Goal: Task Accomplishment & Management: Use online tool/utility

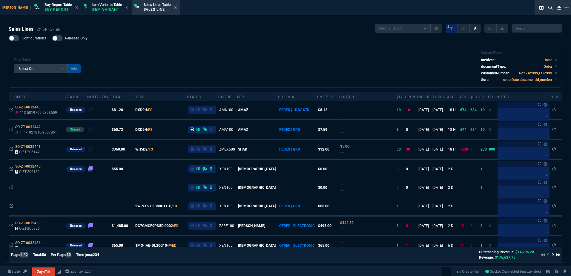
select select "1: BROV"
select select
click at [127, 63] on div "Filter Table Select One Add Filter () Age () ATS () Cond (itemVariantCode) Cust…" at bounding box center [286, 67] width 544 height 32
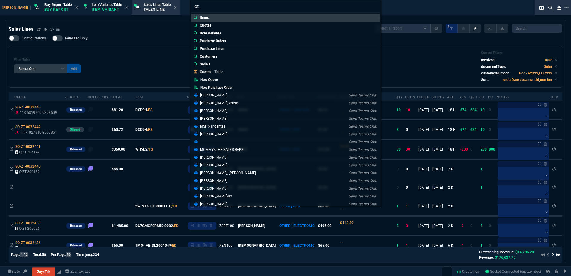
type input "o"
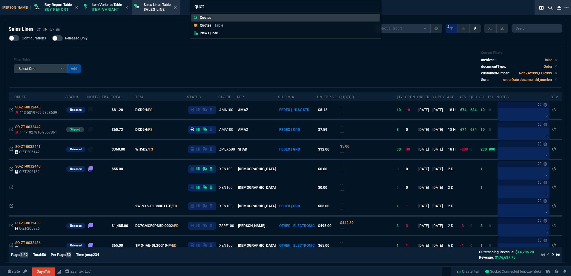
type input "quote"
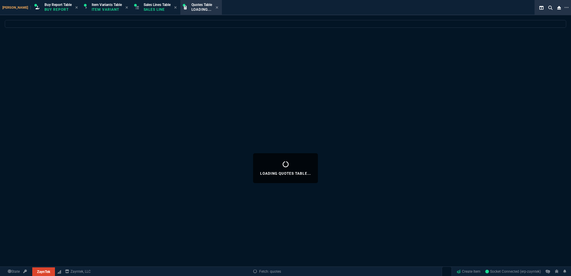
select select
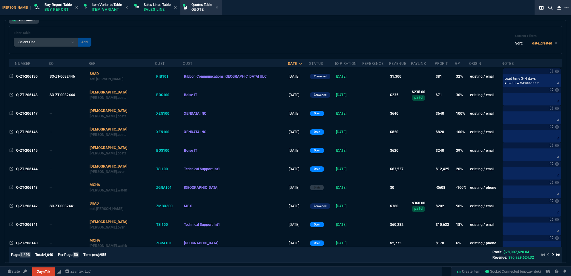
scroll to position [30, 0]
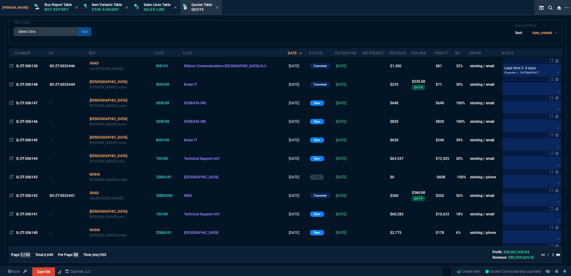
click at [22, 158] on span "Q-ZT-206144" at bounding box center [27, 159] width 22 height 4
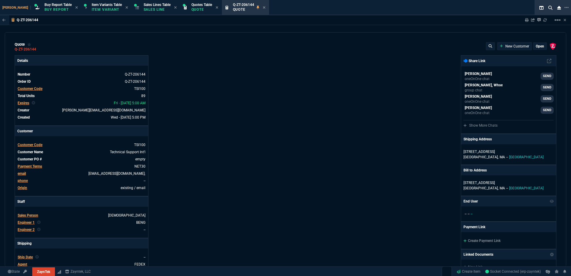
type input "20"
type input "495"
type input "6049.97"
type input "27"
type input "295"
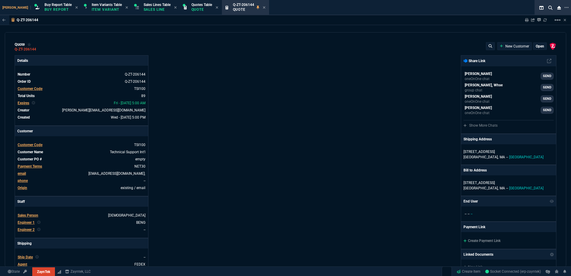
type input "11"
type input "10"
type input "129"
type input "53"
type input "260"
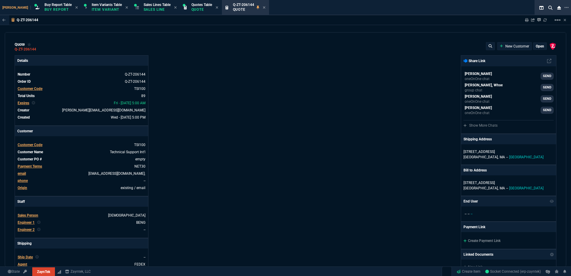
type input "2498"
type input "56"
type input "125"
type input "496.8"
type input "40"
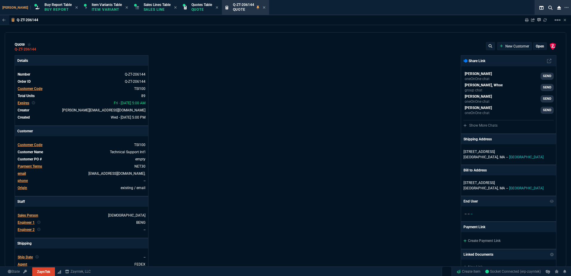
type input "170"
type input "723"
type input "202"
type input "38"
type input "2619"
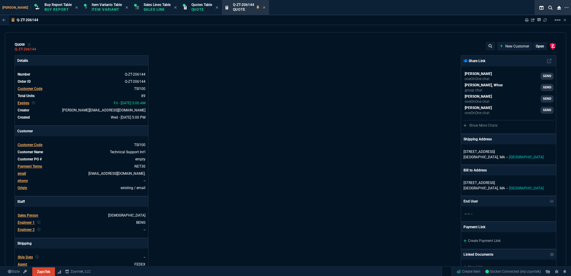
type input "485"
type input "701"
type input "138"
type input "1184"
type input "842"
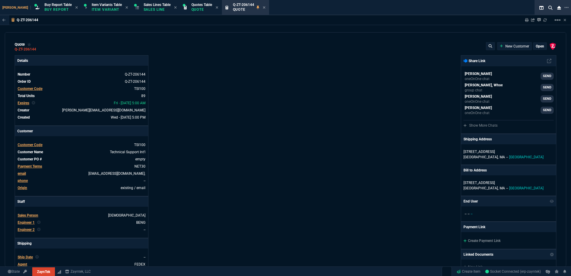
type input "524"
type input "11"
type input "399"
type input "164"
type input "120"
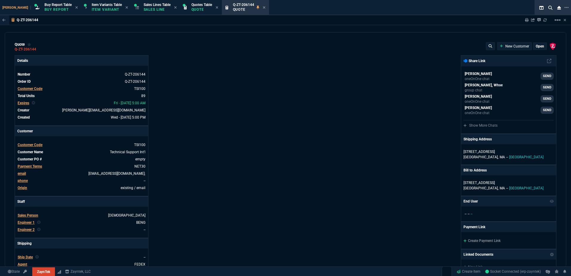
type input "3074"
type input "1250"
type input "2099"
type input "55"
type input "60"
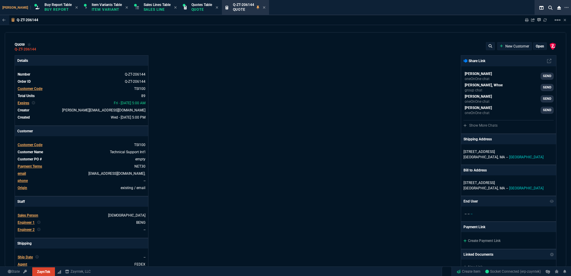
type input "60"
type input "15"
type input "29"
type input "200"
type input "70"
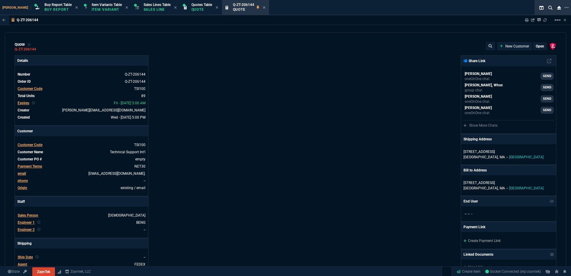
type input "157"
type input "70"
type input "115"
type input "17"
type input "20"
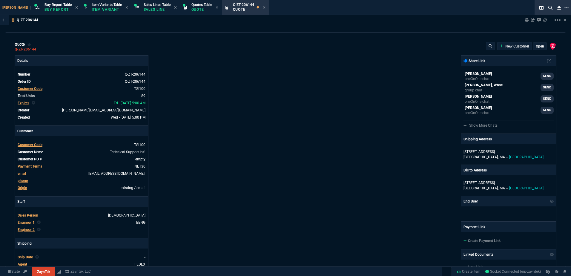
type input "73"
type input "110"
type input "0"
type input "17"
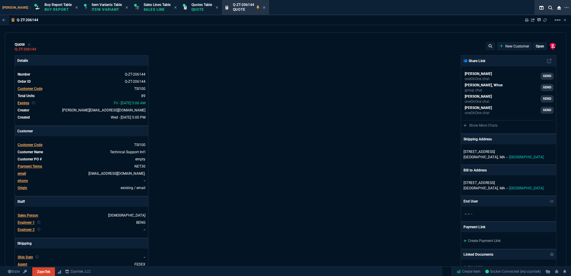
type input "50"
type input "86"
type input "150"
type input "68"
type input "85"
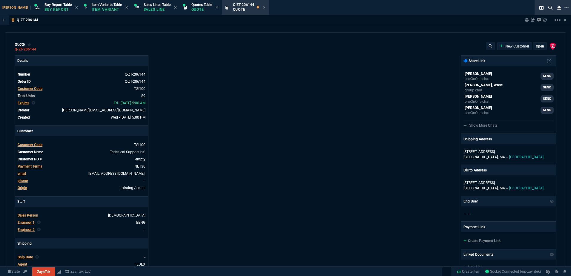
type input "80"
type input "4"
type input "43"
type input "75"
type input "33"
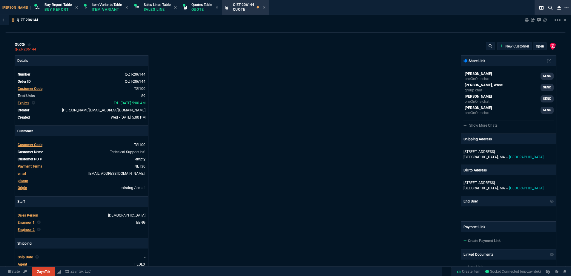
type input "25"
type input "0"
type input "12"
type input "534"
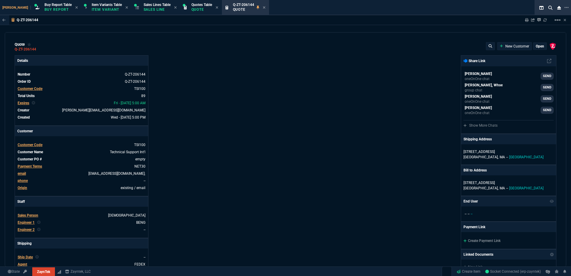
type input "22"
type input "17"
type input "12"
type input "749"
type input "35"
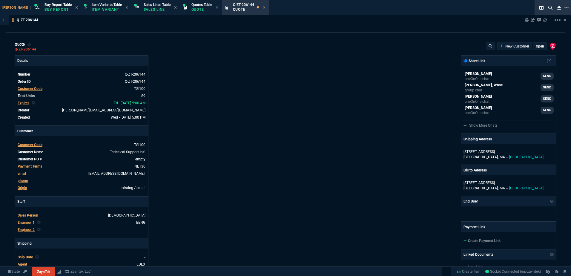
type input "265"
type input "8"
type input "115"
type input "12"
type input "384"
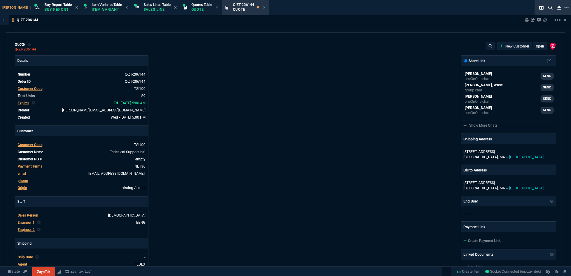
type input "9"
type input "25"
type input "41"
type input "620"
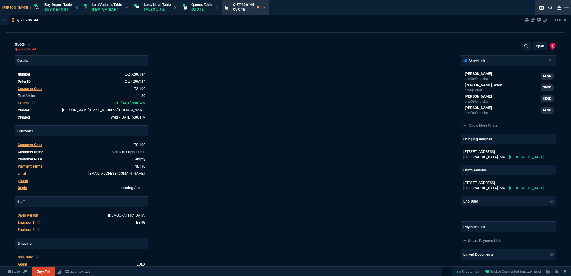
click at [552, 19] on div at bounding box center [551, 20] width 5 height 5
click at [555, 23] on mat-icon "linear_scale" at bounding box center [557, 19] width 7 height 7
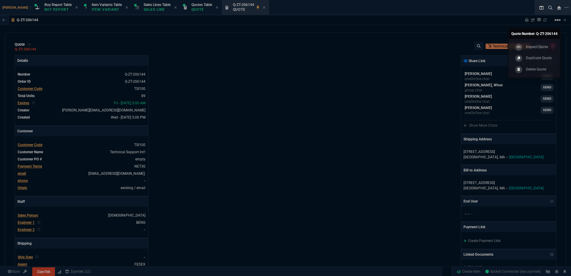
type input "59"
type input "21"
type input "26"
type input "80"
type input "55"
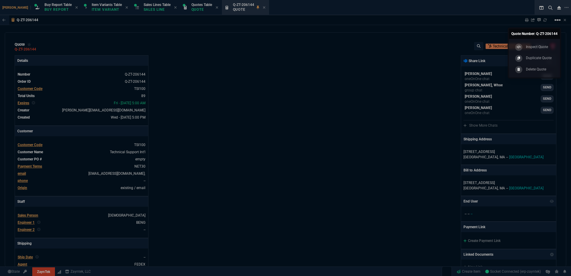
type input "41"
type input "46"
type input "34"
type input "73"
type input "54"
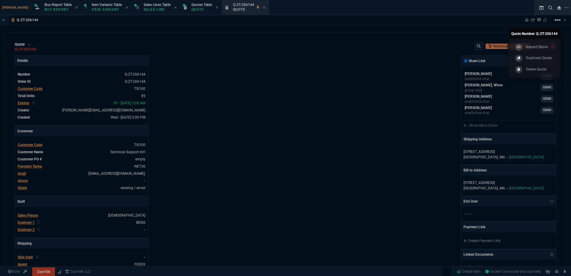
type input "72"
type input "35"
type input "79"
type input "42"
type input "75"
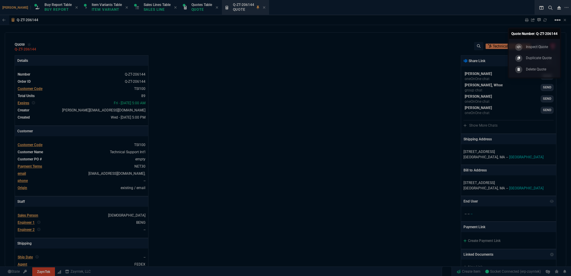
type input "79"
type input "76"
type input "55"
type input "56"
type input "54"
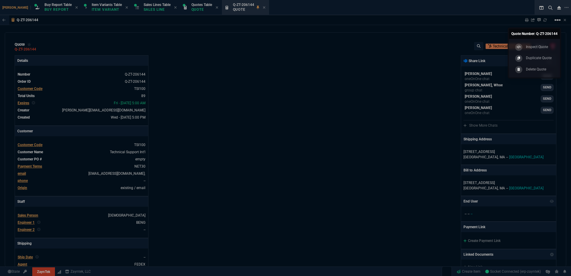
type input "13"
type input "34"
type input "57"
type input "75"
type input "82"
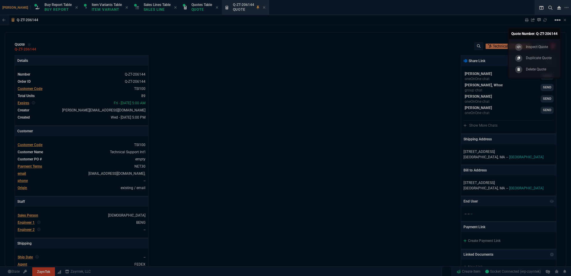
type input "13"
type input "78"
type input "29"
click at [528, 56] on p "Duplicate Quote" at bounding box center [538, 57] width 25 height 5
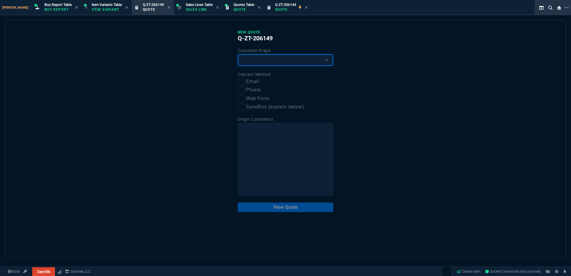
drag, startPoint x: 269, startPoint y: 59, endPoint x: 264, endPoint y: 67, distance: 10.0
click at [269, 58] on select "Existing Customer Amazon Lead (first order) Website Lead (first order) Called (…" at bounding box center [286, 60] width 96 height 12
select select "existing"
click at [238, 54] on select "Existing Customer Amazon Lead (first order) Website Lead (first order) Called (…" at bounding box center [286, 60] width 96 height 12
click at [242, 82] on label "Email" at bounding box center [286, 81] width 96 height 7
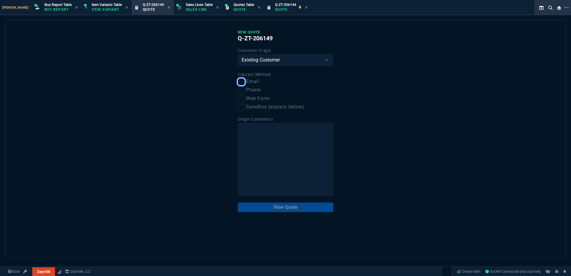
drag, startPoint x: 237, startPoint y: 84, endPoint x: 243, endPoint y: 84, distance: 6.0
click at [243, 84] on input "Email" at bounding box center [241, 81] width 7 height 7
checkbox input "true"
click at [280, 208] on button "View Quote" at bounding box center [286, 208] width 96 height 10
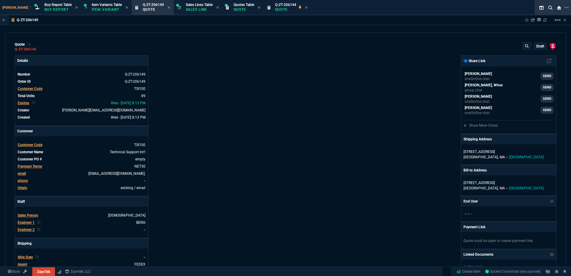
type input "20"
type input "495"
type input "27"
type input "295"
type input "11"
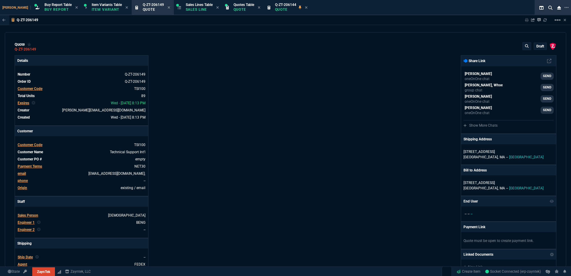
type input "10"
type input "53"
type input "260"
type input "56"
type input "125"
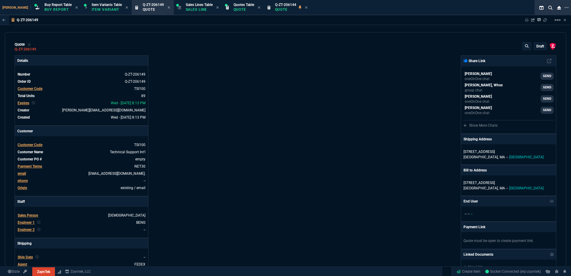
type input "40"
type input "170"
type input "55"
type input "60"
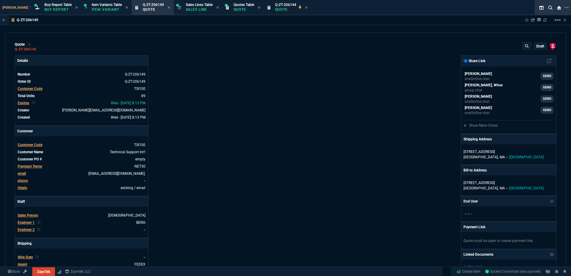
type input "15"
type input "29"
type input "200"
type input "70"
type input "157"
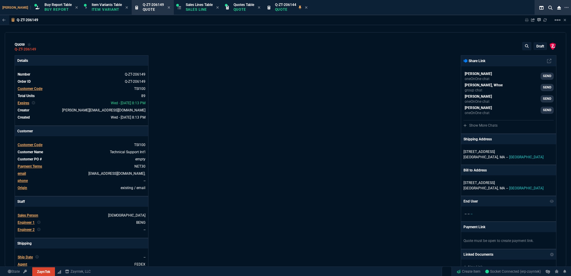
type input "70"
type input "115"
type input "17"
type input "20"
type input "73"
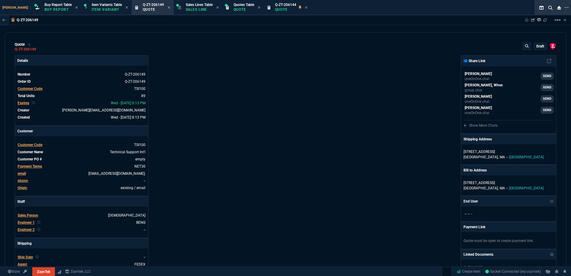
type input "110"
type input "0"
type input "17"
type input "50"
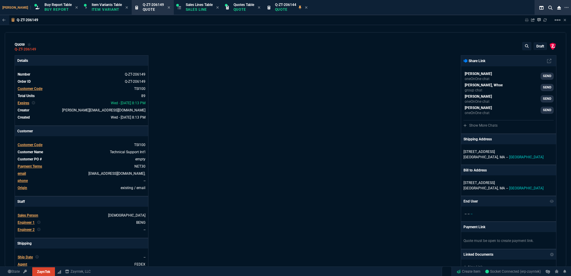
type input "86"
type input "150"
type input "68"
type input "85"
type input "80"
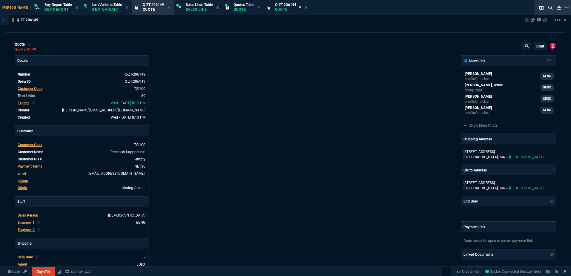
type input "4"
type input "43"
type input "75"
type input "33"
type input "25"
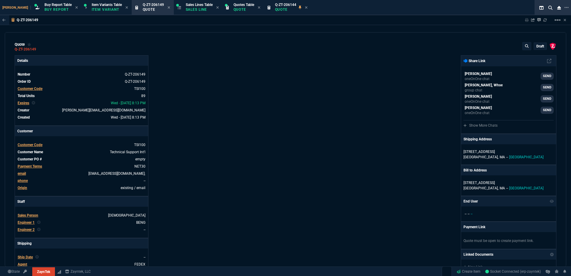
type input "0"
type input "12"
type input "534"
type input "22"
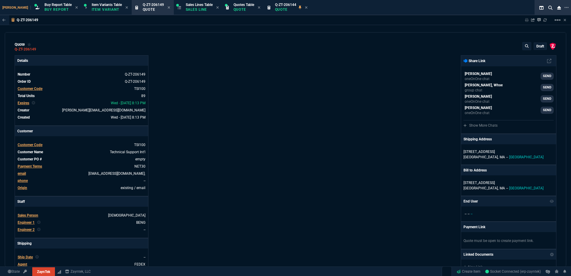
type input "17"
type input "12"
type input "749"
type input "35"
type input "265"
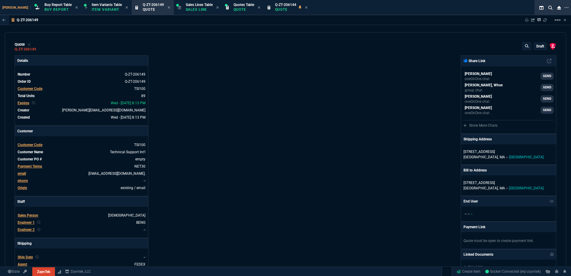
type input "8"
type input "115"
type input "12"
type input "384"
type input "9"
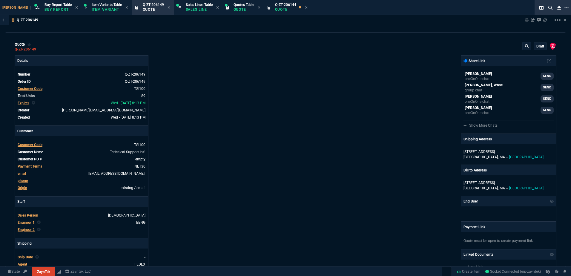
type input "25"
type input "41"
type input "620"
type input "59"
type input "21"
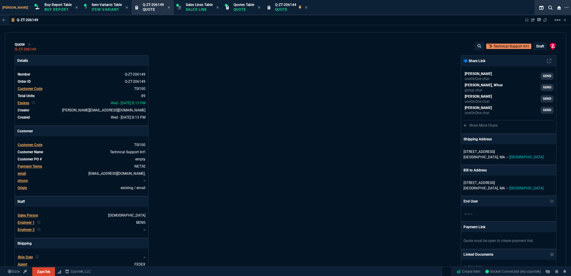
type input "26"
type input "80"
type input "55"
type input "41"
type input "46"
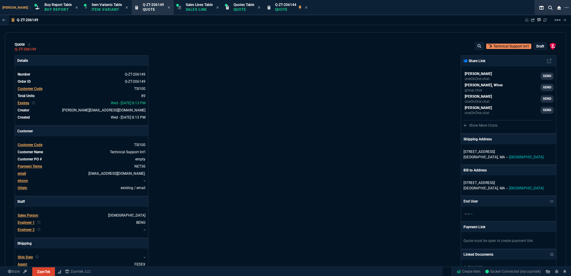
type input "34"
type input "73"
type input "54"
type input "72"
type input "35"
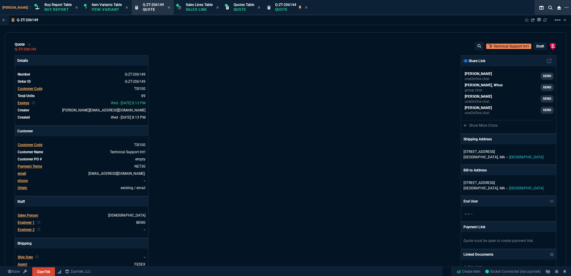
type input "79"
type input "42"
type input "75"
type input "79"
type input "76"
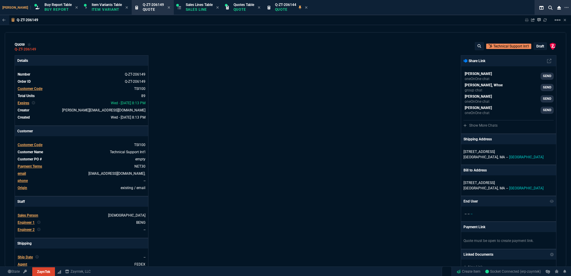
type input "55"
type input "56"
type input "54"
type input "13"
type input "34"
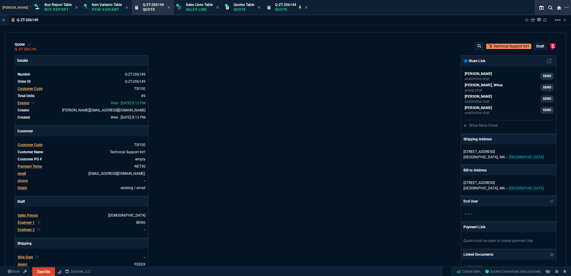
type input "57"
type input "75"
type input "82"
type input "13"
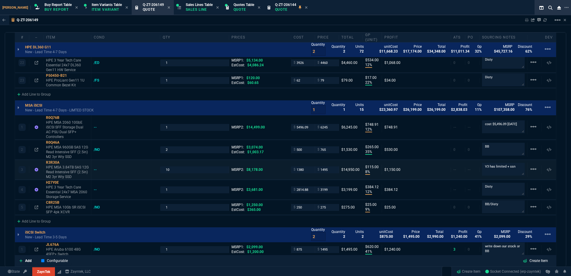
scroll to position [90, 0]
click at [99, 247] on div "/NO" at bounding box center [100, 249] width 12 height 5
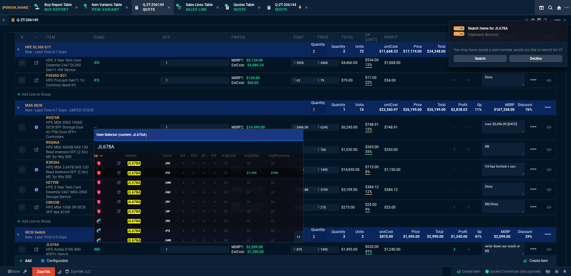
click at [183, 173] on td "0" at bounding box center [185, 173] width 10 height 10
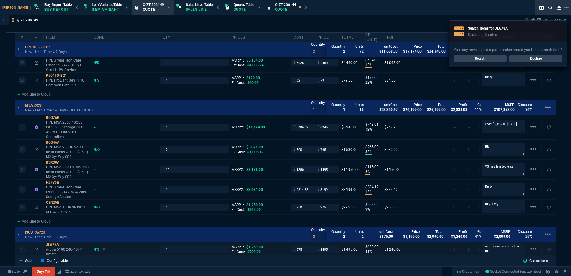
click at [99, 247] on div "/FS" at bounding box center [99, 249] width 11 height 5
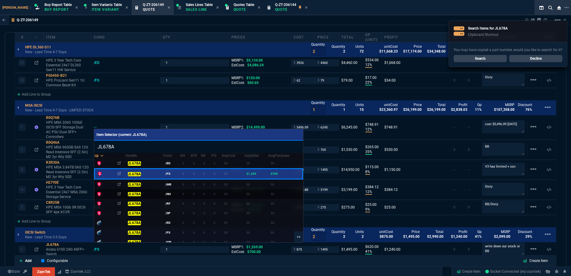
click at [160, 189] on td "JL678A" at bounding box center [144, 194] width 38 height 10
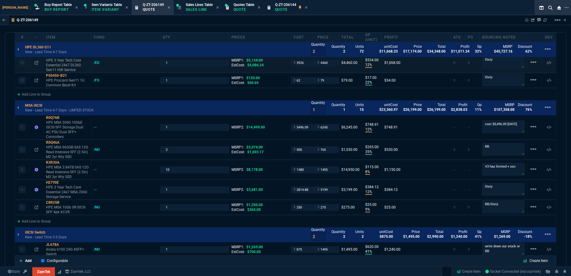
click at [546, 58] on div "22 H93B6E HPE 3 Year Tech Care Essential 24x7 DL360 Gen11 HW Service /ED 1 MSRP…" at bounding box center [285, 62] width 541 height 19
click at [545, 21] on icon at bounding box center [545, 20] width 4 height 4
click at [303, 247] on input "875" at bounding box center [303, 249] width 19 height 7
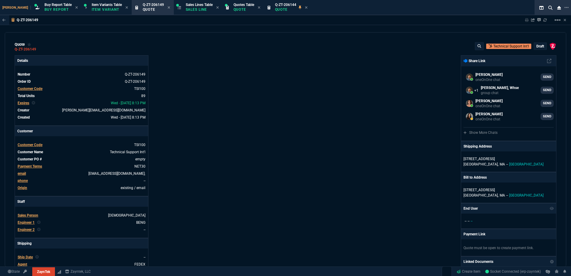
select select "1: BROV"
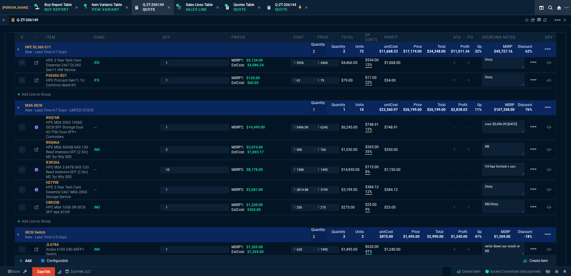
type input "620"
type input "59"
type input "875"
click at [54, 249] on p "Aruba 6100 24G 4SFP+ Switch" at bounding box center [67, 252] width 43 height 10
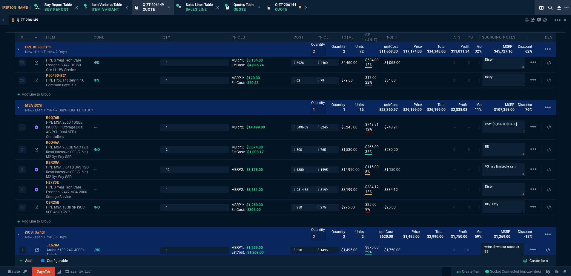
scroll to position [896, 0]
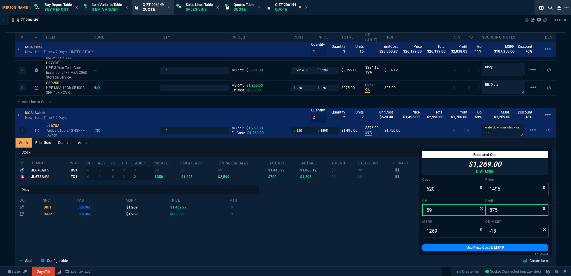
click at [326, 129] on div "1 JL678A Aruba 6100 24G 4SFP+ Switch /NO 1 MSRP1: $1,269.00 EstCost: $1,269.00 …" at bounding box center [286, 130] width 540 height 15
click at [504, 183] on input "1495" at bounding box center [516, 189] width 63 height 12
click at [493, 183] on input "1495" at bounding box center [516, 189] width 63 height 12
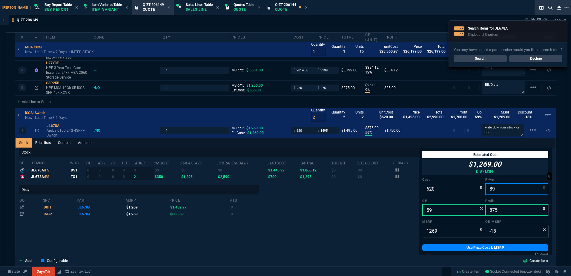
type input "895"
type input "31"
type input "275"
type input "29"
type input "895"
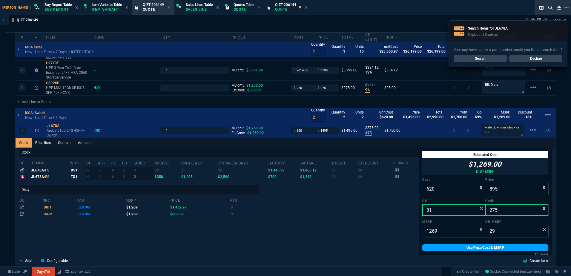
click at [485, 244] on link "Use Price Cost & MSRP" at bounding box center [485, 247] width 126 height 7
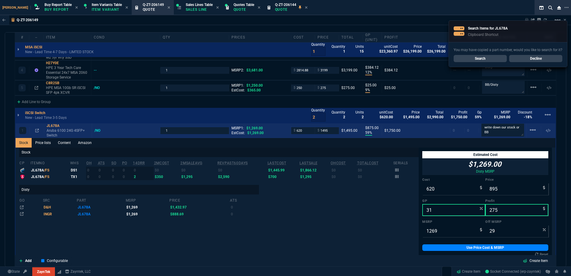
type input "895"
click at [497, 128] on textarea "write down our stock or BB" at bounding box center [503, 130] width 43 height 13
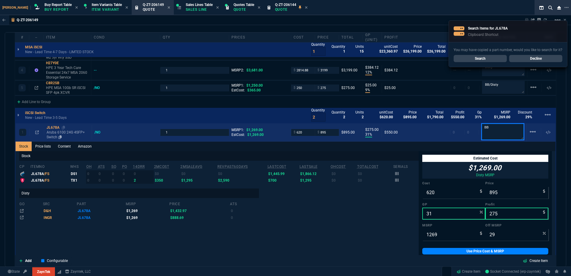
type textarea "BB"
click at [52, 130] on p "Aruba 6100 24G 4SFP+ Switch" at bounding box center [68, 135] width 43 height 10
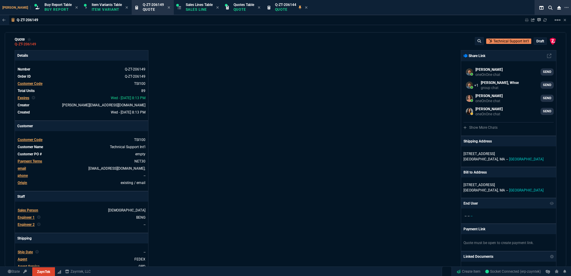
scroll to position [0, 0]
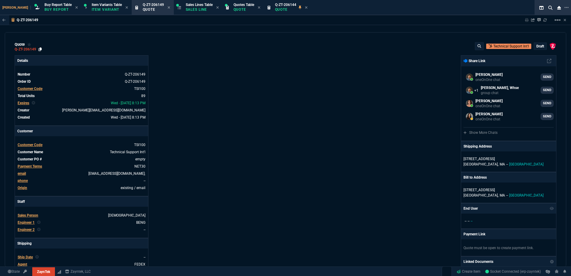
click at [39, 50] on icon at bounding box center [40, 49] width 3 height 4
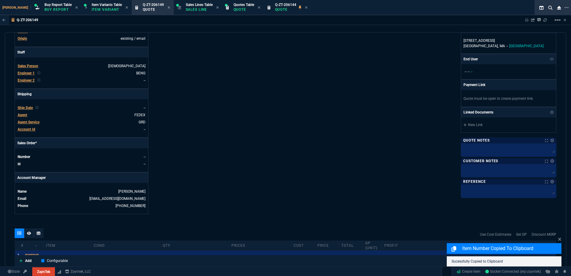
scroll to position [299, 0]
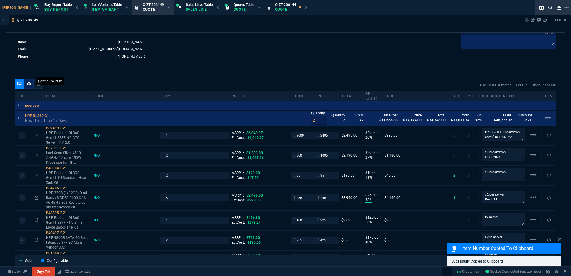
click at [30, 84] on icon at bounding box center [29, 83] width 4 height 3
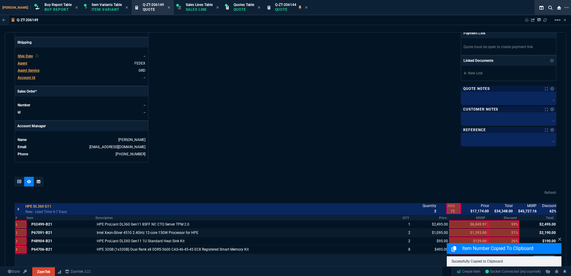
scroll to position [245, 0]
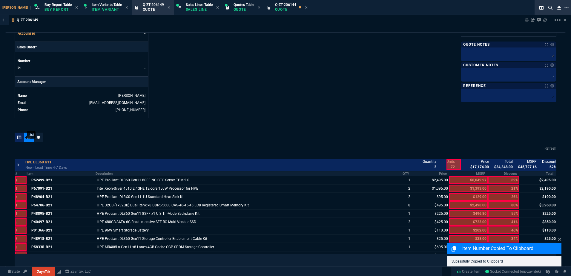
click at [19, 141] on div at bounding box center [20, 138] width 10 height 10
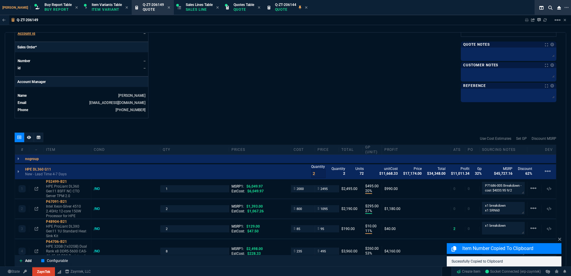
type input "20"
type input "495"
type input "27"
type input "295"
type input "11"
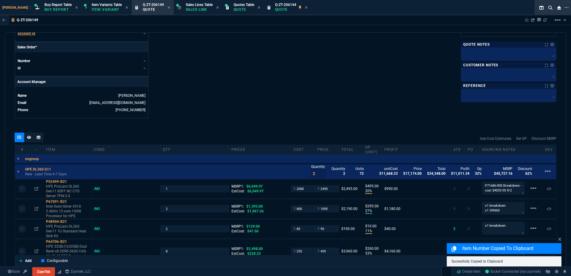
type input "10"
type input "53"
type input "260"
type input "56"
type input "125"
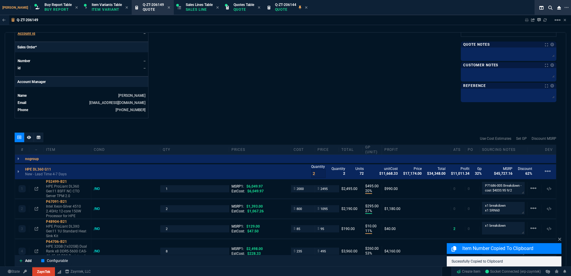
type input "40"
type input "170"
type input "55"
type input "60"
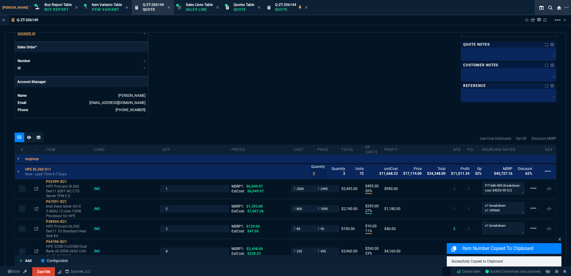
type input "15"
type input "29"
type input "200"
type input "70"
type input "157"
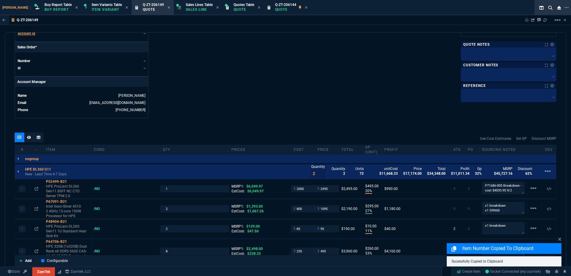
type input "70"
type input "115"
type input "17"
type input "20"
type input "73"
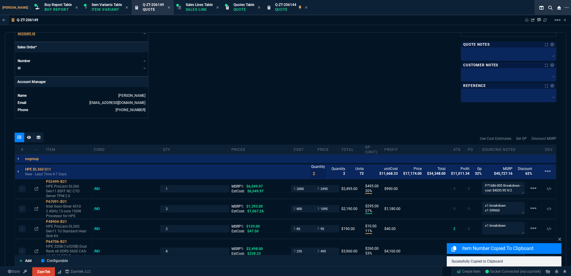
type input "110"
type input "0"
type input "17"
type input "50"
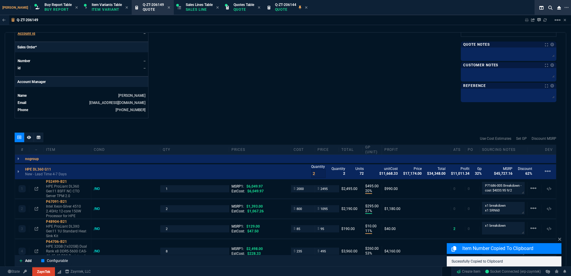
type input "86"
type input "150"
type input "68"
type input "85"
type input "80"
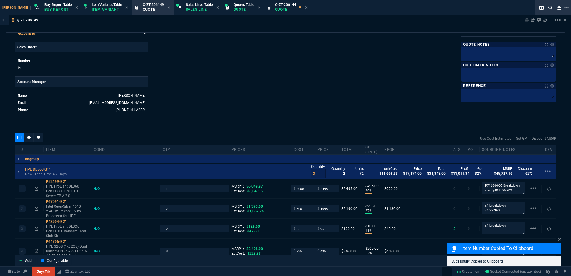
type input "4"
type input "43"
type input "75"
type input "33"
type input "25"
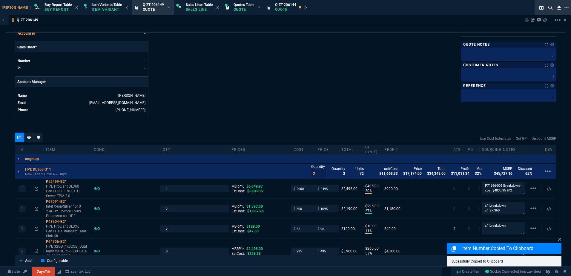
type input "0"
type input "12"
type input "534"
type input "22"
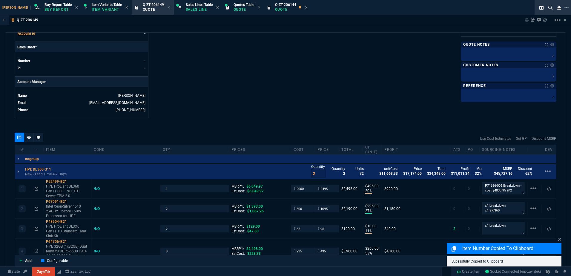
type input "17"
type input "59"
type input "12"
type input "749"
type input "35"
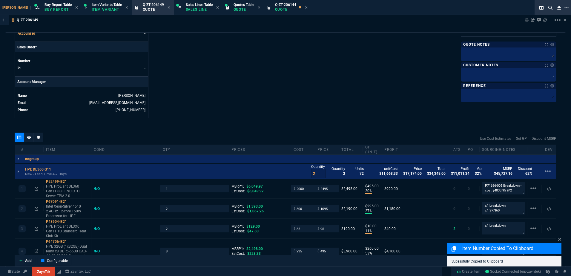
type input "265"
type input "8"
type input "115"
type input "12"
type input "384"
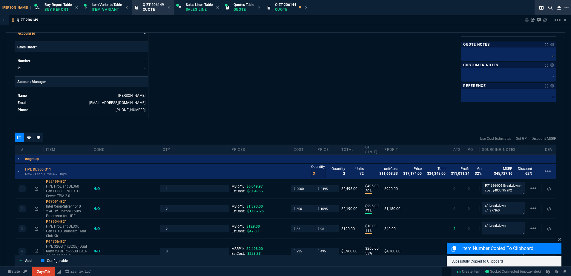
type input "9"
type input "25"
type input "31"
type input "275"
type input "21"
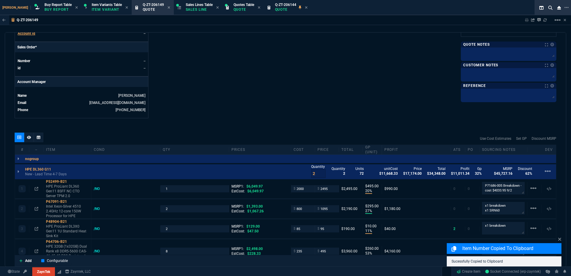
type input "26"
type input "80"
type input "55"
type input "41"
type input "46"
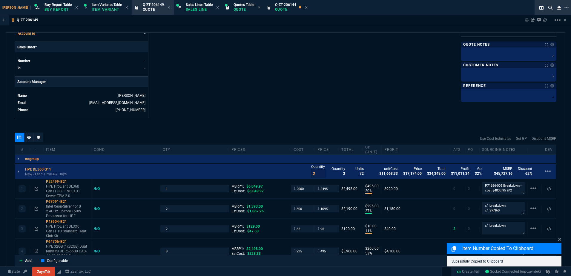
type input "34"
type input "73"
type input "54"
type input "72"
type input "35"
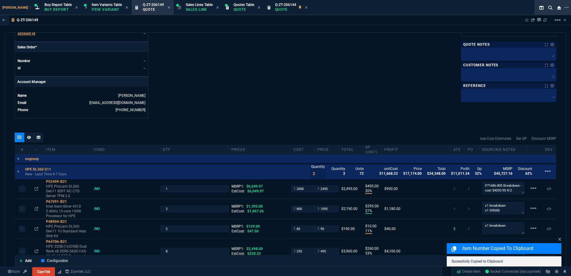
type input "79"
type input "42"
type input "75"
type input "79"
type input "76"
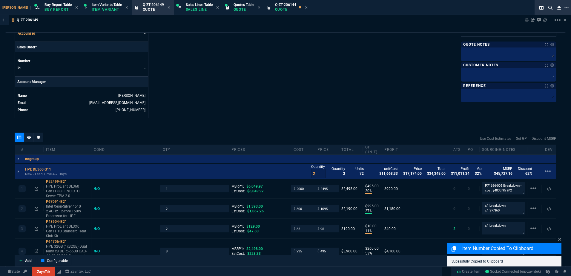
type input "55"
type input "56"
type input "54"
type input "13"
type input "34"
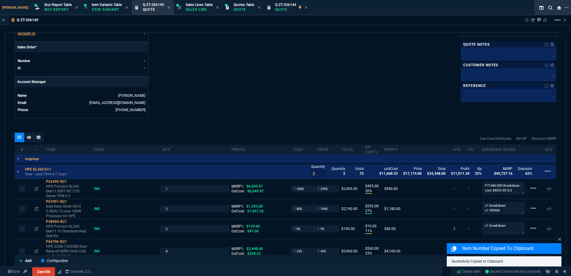
type input "57"
type input "75"
type input "82"
type input "13"
type input "78"
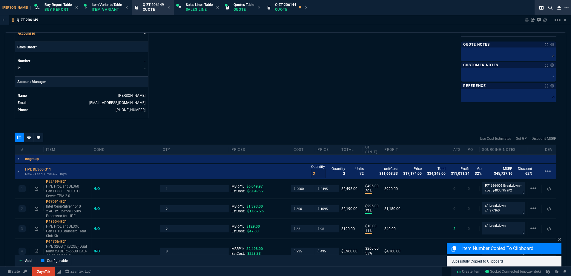
type input "29"
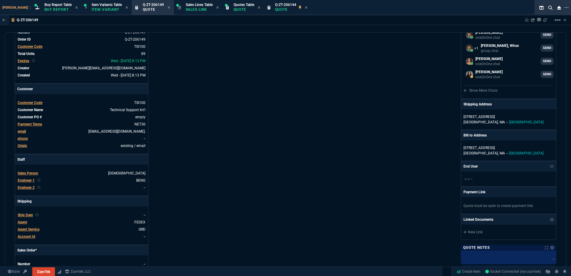
scroll to position [0, 0]
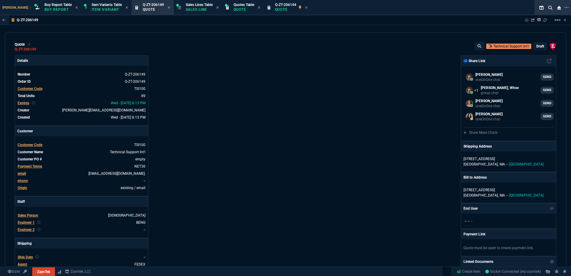
drag, startPoint x: 39, startPoint y: 48, endPoint x: 190, endPoint y: 38, distance: 151.5
click at [39, 48] on icon at bounding box center [40, 49] width 3 height 4
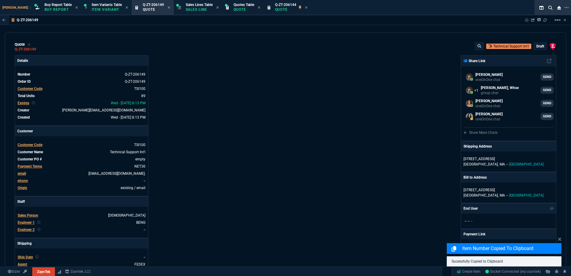
click at [340, 42] on div "quote Q-ZT-206149 Technical Support Int'l draft ZaynTek, LLC [STREET_ADDRESS] D…" at bounding box center [286, 149] width 562 height 234
click at [536, 47] on p "draft" at bounding box center [540, 46] width 8 height 5
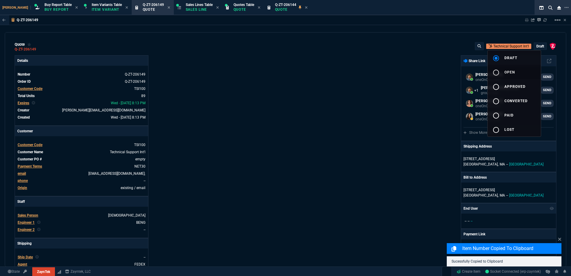
drag, startPoint x: 504, startPoint y: 70, endPoint x: 424, endPoint y: 85, distance: 81.4
click at [503, 70] on div "radio_button_unchecked" at bounding box center [499, 72] width 12 height 7
click at [424, 85] on div at bounding box center [285, 138] width 571 height 276
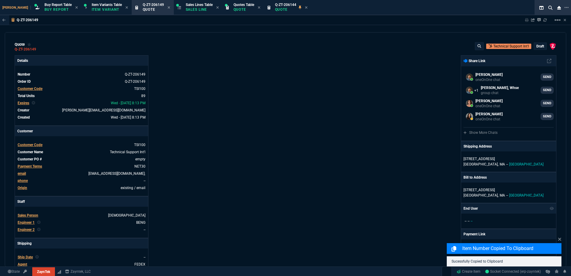
drag, startPoint x: 424, startPoint y: 85, endPoint x: 531, endPoint y: 23, distance: 124.0
click at [424, 85] on div "ZaynTek, LLC [STREET_ADDRESS] Share Link [PERSON_NAME] oneOnOne chat SEND [PERS…" at bounding box center [421, 209] width 271 height 308
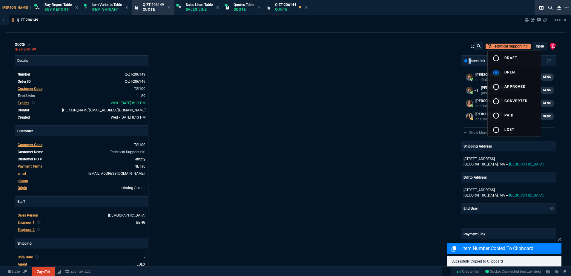
click at [526, 27] on nx-fornida-erp-document "Q-ZT-206149 Sharing Q-ZT-206149 Link Dev Link Share on Teams linear_scale quote…" at bounding box center [285, 155] width 571 height 280
click at [527, 20] on nx-fornida-erp-document "Q-ZT-206149 Sharing Q-ZT-206149 Link Dev Link Share on Teams linear_scale quote…" at bounding box center [285, 155] width 571 height 280
click at [524, 28] on div "Q-ZT-206149 Sharing Q-ZT-206149 Link Dev Link Share on Teams linear_scale quote…" at bounding box center [285, 155] width 571 height 280
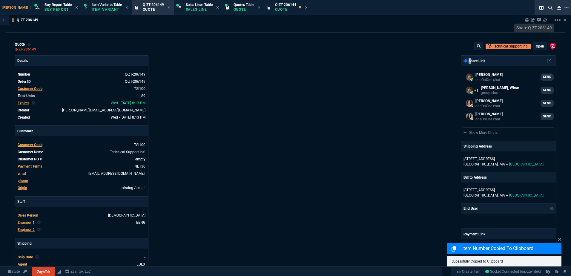
type input "20"
type input "495"
type input "6049.97"
type input "27"
type input "295"
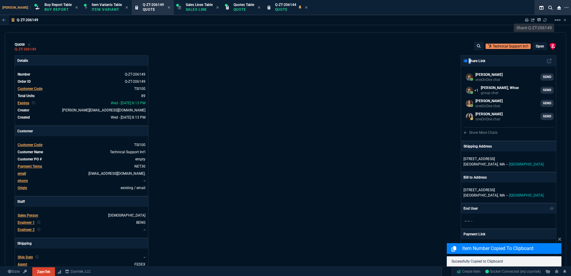
type input "11"
type input "10"
type input "129"
type input "53"
type input "260"
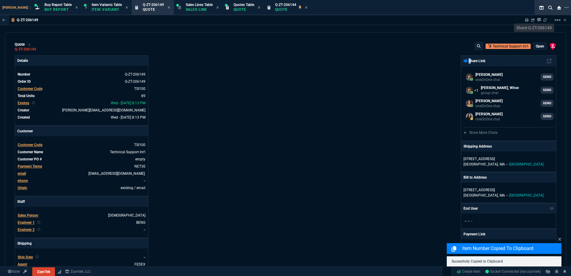
type input "2498"
type input "56"
type input "125"
type input "496.8"
type input "40"
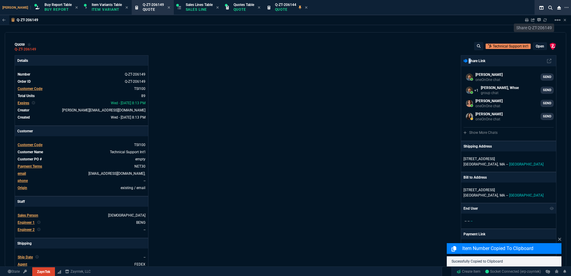
type input "170"
type input "723"
type input "55"
type input "60"
type input "202"
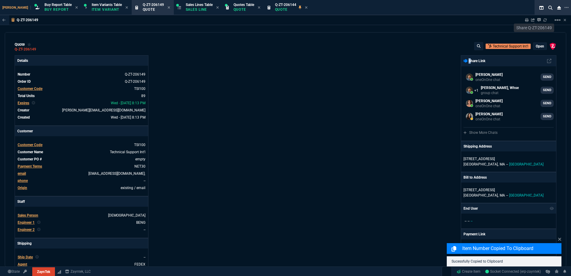
type input "60"
type input "15"
type input "38"
type input "29"
type input "200"
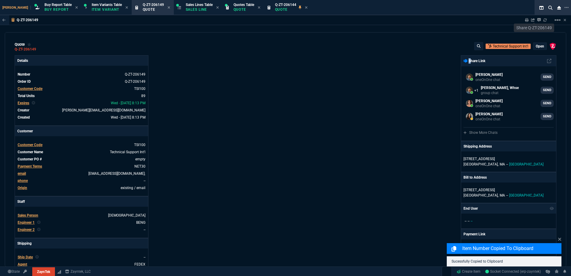
type input "2619"
type input "70"
type input "157"
type input "485"
type input "70"
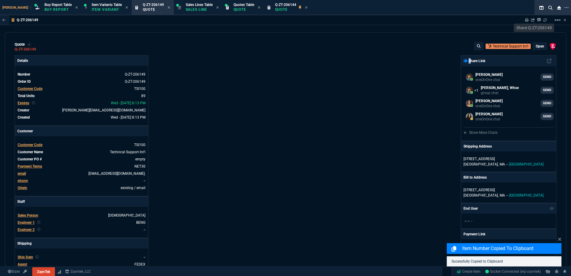
type input "115"
type input "17"
type input "20"
type input "73"
type input "110"
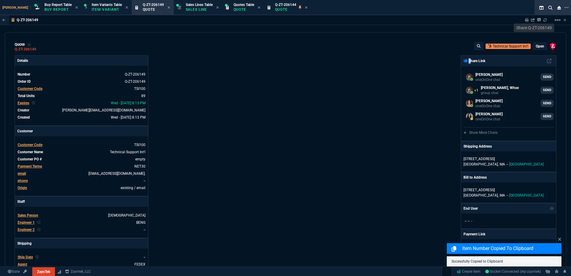
type input "701"
type input "0"
type input "138"
type input "17"
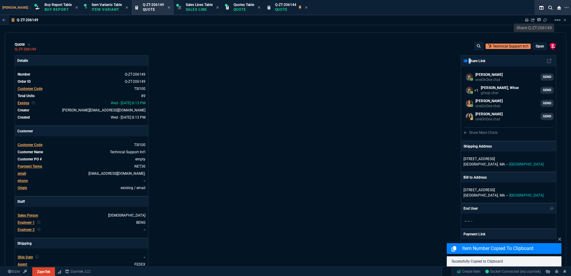
type input "50"
type input "1184"
type input "86"
type input "150"
type input "842"
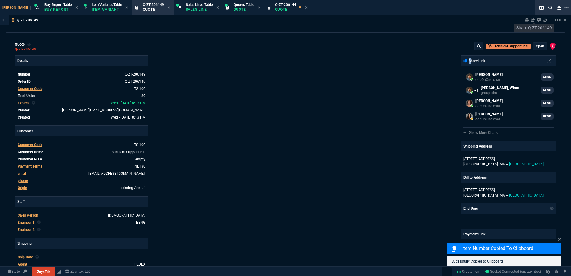
type input "68"
type input "85"
type input "524"
type input "80"
type input "4"
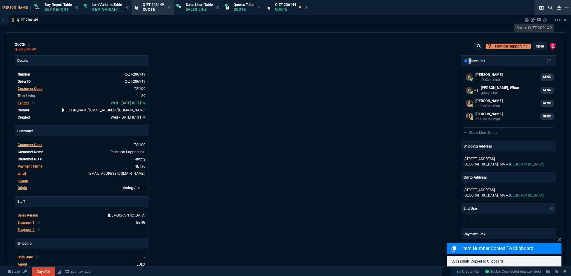
type input "11"
type input "43"
type input "75"
type input "399"
type input "33"
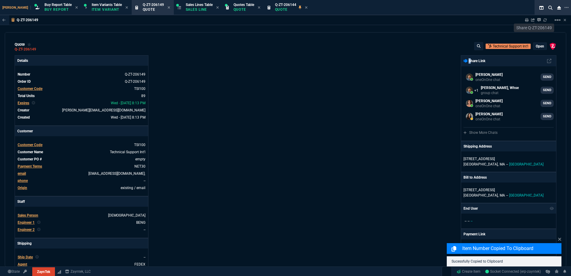
type input "25"
type input "164"
type input "0"
type input "12"
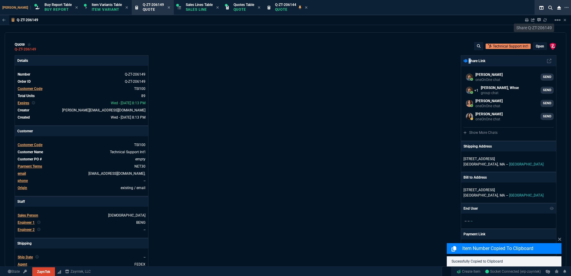
type input "534"
type input "22"
type input "17"
type input "120"
type input "12"
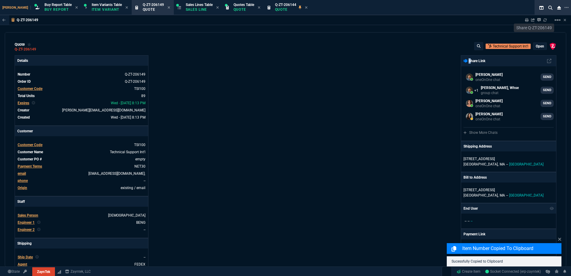
type input "749"
type input "35"
type input "265"
type input "3074"
type input "8"
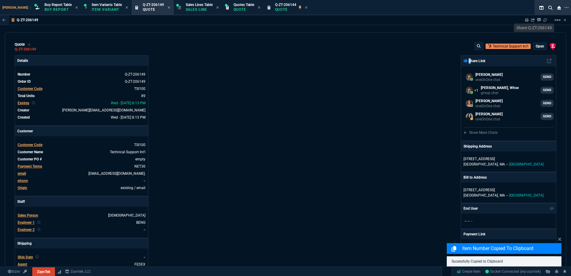
type input "115"
type input "12"
type input "384"
type input "9"
type input "25"
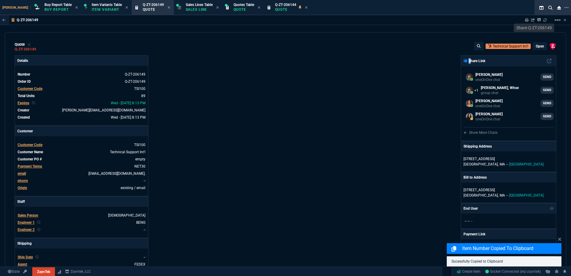
type input "1250"
type input "31"
type input "275"
type input "59"
type input "21"
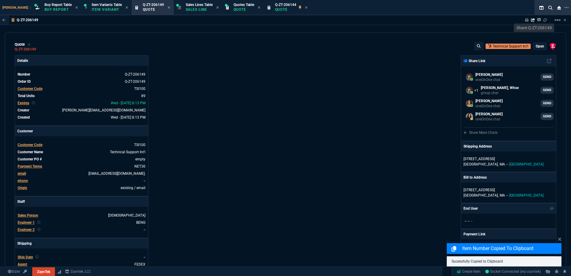
type input "26"
type input "80"
type input "55"
type input "41"
type input "46"
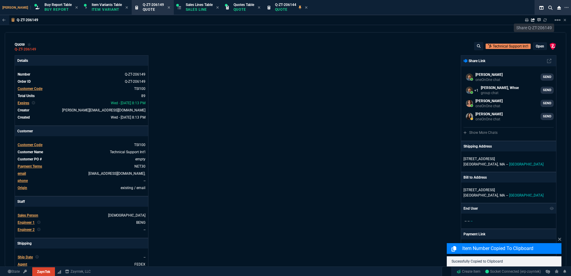
type input "34"
type input "73"
type input "54"
type input "72"
type input "35"
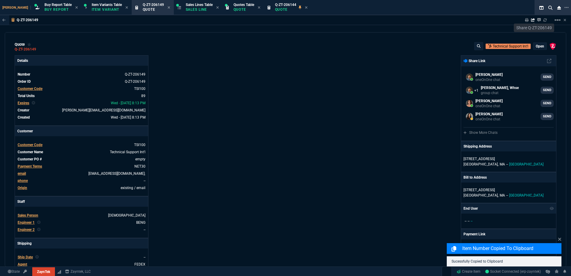
type input "79"
type input "42"
type input "75"
type input "79"
type input "76"
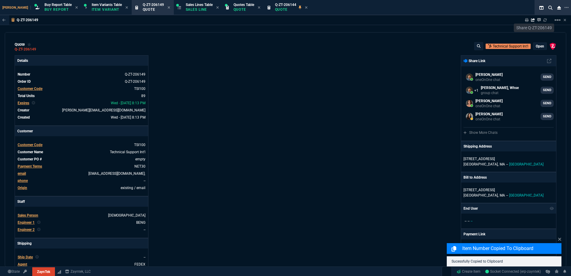
type input "55"
type input "56"
type input "54"
type input "13"
type input "34"
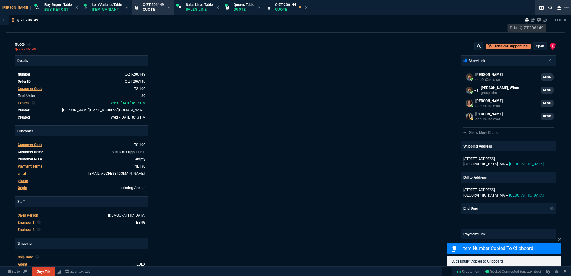
click at [528, 20] on icon at bounding box center [527, 20] width 4 height 4
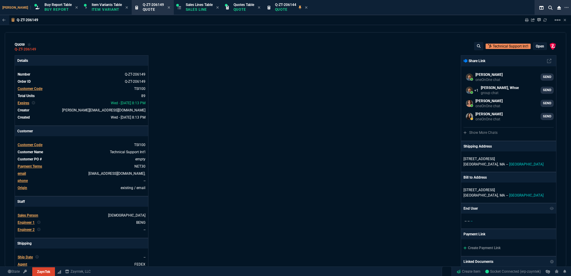
click at [207, 191] on div "Details Number Q-ZT-206149 Order ID Q-ZT-206149 Customer Code TSI100 Total Unit…" at bounding box center [150, 209] width 271 height 308
drag, startPoint x: 229, startPoint y: 45, endPoint x: 291, endPoint y: 18, distance: 66.9
click at [229, 45] on div "quote Q-ZT-206149 Technical Support Int'l open ZaynTek, LLC [STREET_ADDRESS]" at bounding box center [286, 47] width 542 height 10
click at [305, 9] on icon at bounding box center [306, 8] width 3 height 4
drag, startPoint x: 289, startPoint y: 80, endPoint x: 152, endPoint y: 90, distance: 137.7
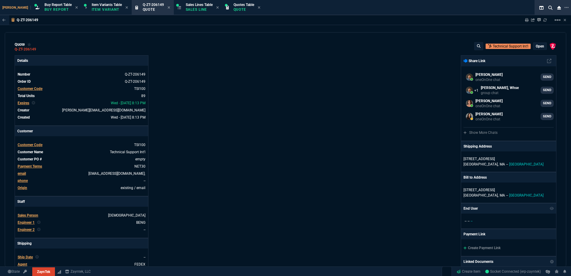
click at [289, 81] on div "ZaynTek, LLC [STREET_ADDRESS] Share Link [PERSON_NAME] oneOnOne chat SEND [PERS…" at bounding box center [421, 209] width 271 height 308
click at [143, 88] on link "TSI100" at bounding box center [139, 89] width 11 height 4
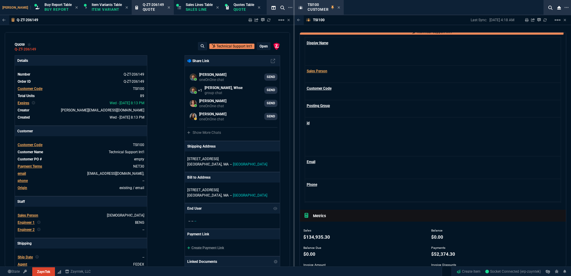
scroll to position [60, 0]
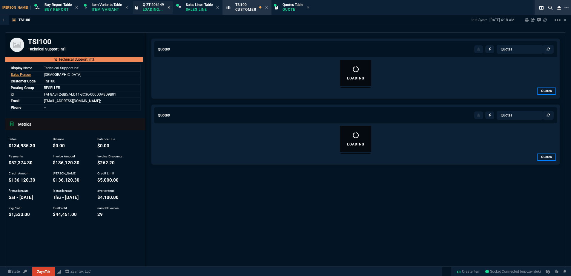
click at [168, 9] on icon at bounding box center [169, 8] width 3 height 4
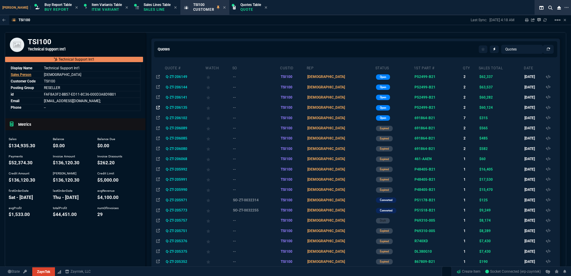
click at [156, 108] on icon at bounding box center [158, 108] width 4 height 4
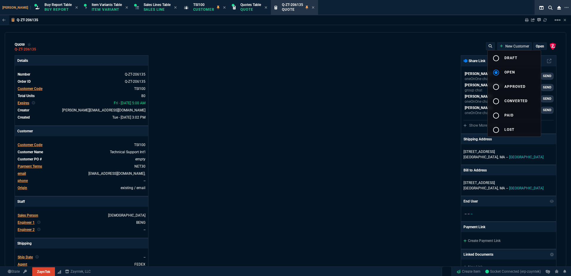
click at [522, 58] on button "radio_button_unchecked draft" at bounding box center [514, 57] width 53 height 14
click at [326, 76] on div at bounding box center [285, 138] width 571 height 276
click at [240, 8] on p "Quote" at bounding box center [250, 9] width 21 height 5
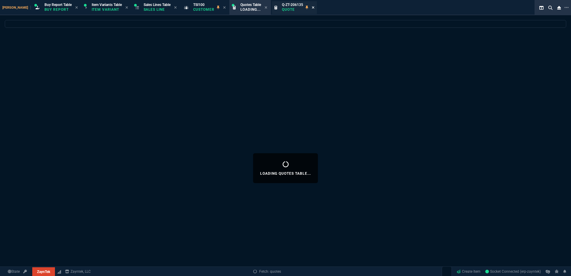
click at [312, 7] on icon at bounding box center [313, 8] width 3 height 4
click at [193, 8] on p "Customer" at bounding box center [204, 9] width 22 height 5
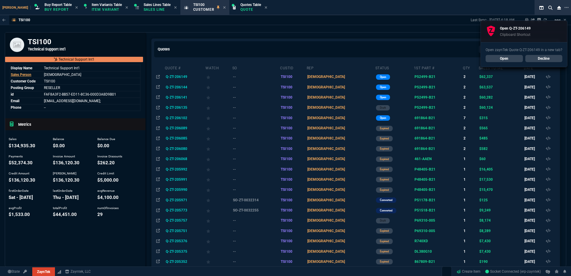
click at [171, 97] on td "Q-ZT-206141" at bounding box center [185, 97] width 41 height 10
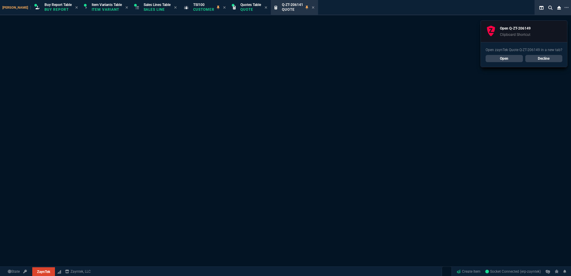
click at [547, 59] on link "Decline" at bounding box center [543, 58] width 37 height 7
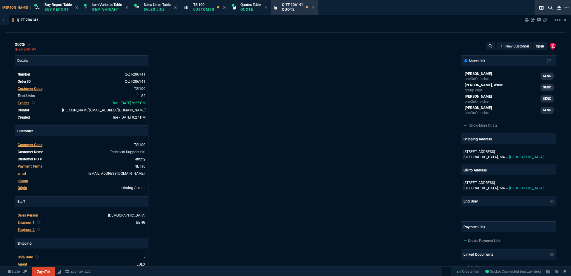
click at [330, 276] on div "State ZaynTek ZaynTek Fornida Zayntek, LLC Create Item Socket Connected (erp-za…" at bounding box center [285, 271] width 571 height 10
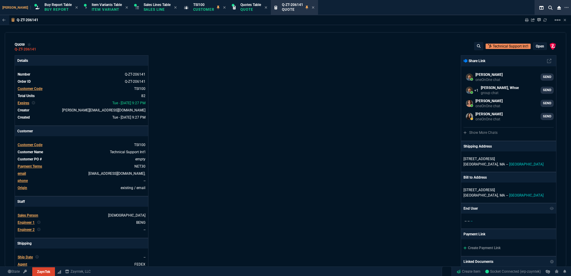
click at [539, 46] on p "open" at bounding box center [540, 46] width 8 height 5
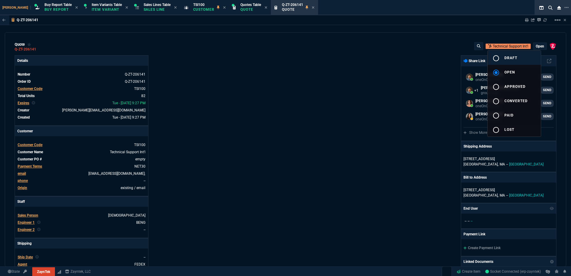
click at [522, 57] on button "radio_button_unchecked draft" at bounding box center [514, 57] width 53 height 14
click at [314, 61] on div at bounding box center [285, 138] width 571 height 276
click at [193, 11] on p "Customer" at bounding box center [204, 9] width 22 height 5
click at [312, 7] on icon at bounding box center [313, 8] width 3 height 4
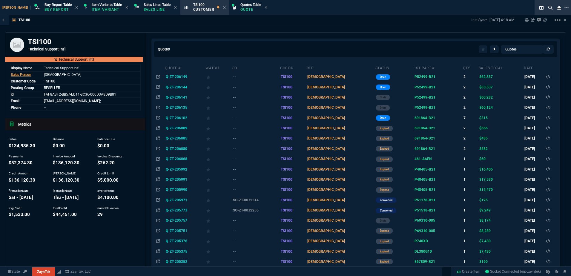
drag, startPoint x: 171, startPoint y: 88, endPoint x: 187, endPoint y: 90, distance: 15.9
click at [171, 88] on td "Q-ZT-206144" at bounding box center [185, 87] width 41 height 10
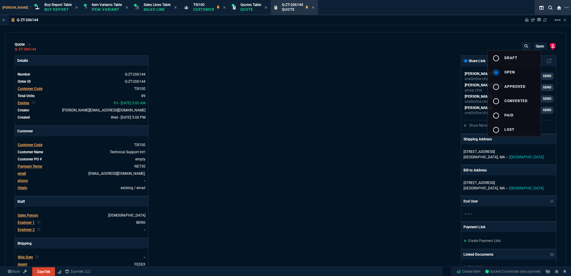
click at [510, 60] on button "radio_button_unchecked draft" at bounding box center [514, 57] width 53 height 14
click at [308, 88] on div at bounding box center [285, 138] width 571 height 276
click at [312, 8] on icon at bounding box center [313, 8] width 3 height 4
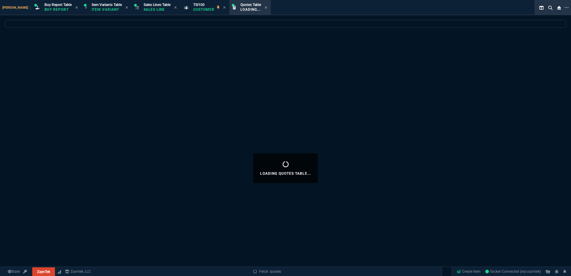
select select "1: BROV"
select select
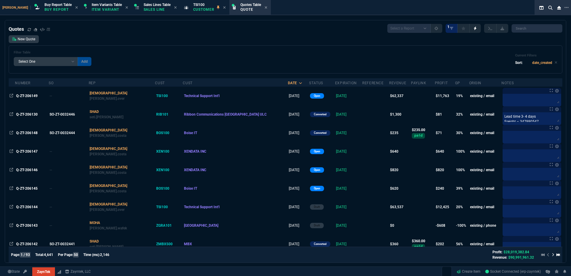
click at [158, 64] on div "Filter Table Select One Add Filter () creator (creator) Cust (headers.customerN…" at bounding box center [286, 59] width 544 height 18
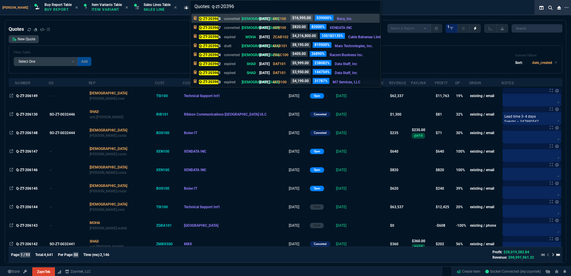
type input "Quotes: q-zt-203968"
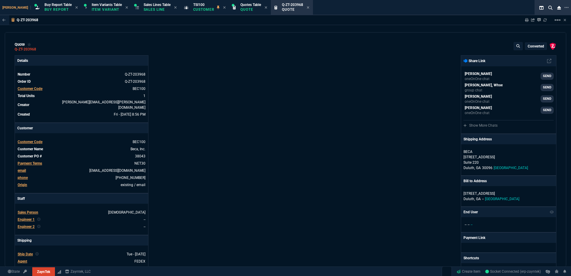
type input "35"
type input "5995"
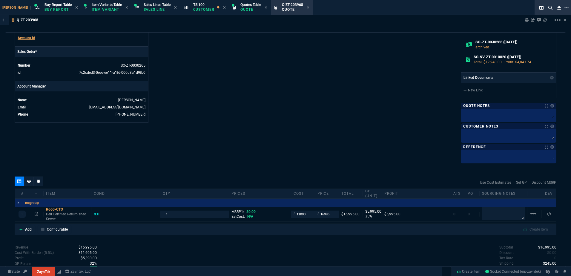
scroll to position [282, 0]
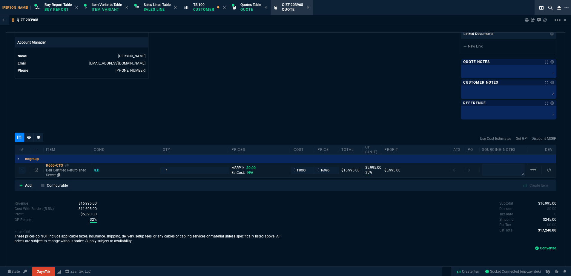
click at [55, 171] on p "Dell Certified Refurbished Server" at bounding box center [67, 173] width 43 height 10
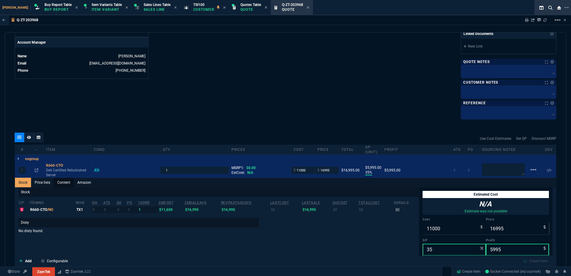
click at [68, 181] on link "Content" at bounding box center [64, 183] width 20 height 10
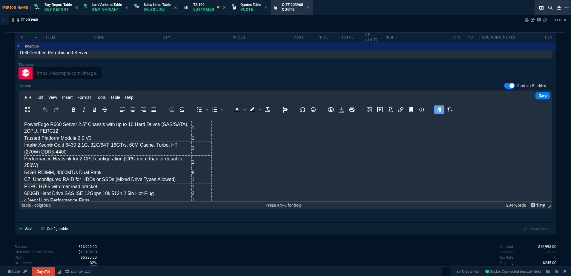
scroll to position [0, 0]
drag, startPoint x: 140, startPoint y: 13, endPoint x: 229, endPoint y: 10, distance: 89.4
click at [140, 13] on div "Sales Lines Table Sales Line" at bounding box center [156, 7] width 46 height 13
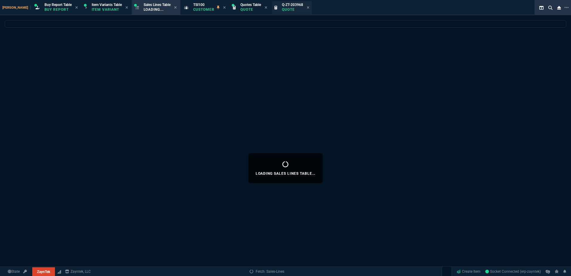
click at [223, 8] on icon at bounding box center [224, 8] width 3 height 4
click at [216, 7] on icon at bounding box center [217, 7] width 2 height 2
select select
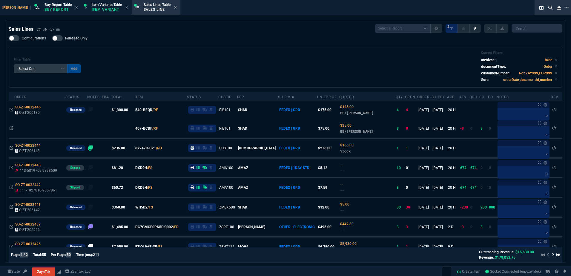
select select "1: BROV"
select select
